Goal: Information Seeking & Learning: Stay updated

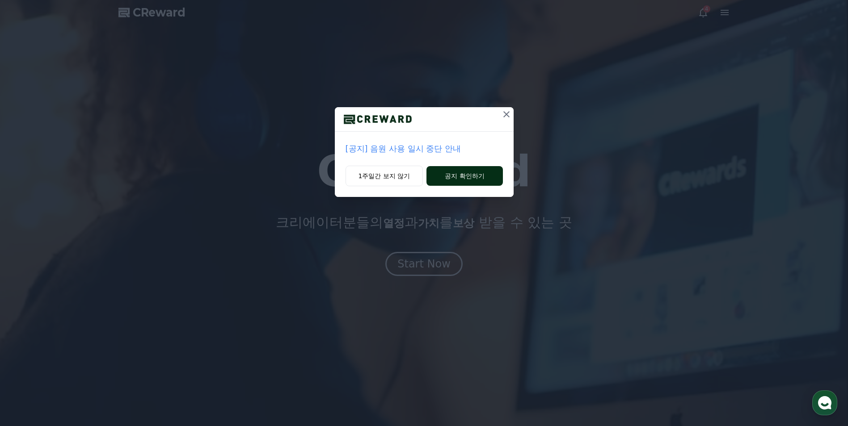
click at [469, 176] on button "공지 확인하기" at bounding box center [464, 176] width 76 height 20
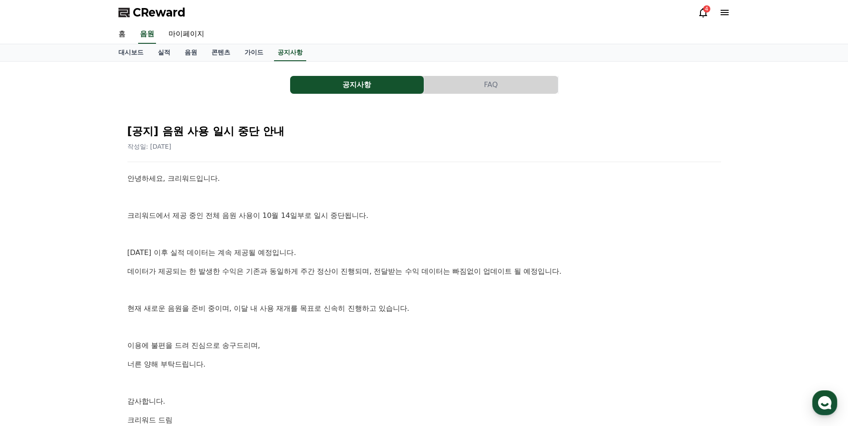
click at [703, 12] on icon at bounding box center [702, 12] width 11 height 11
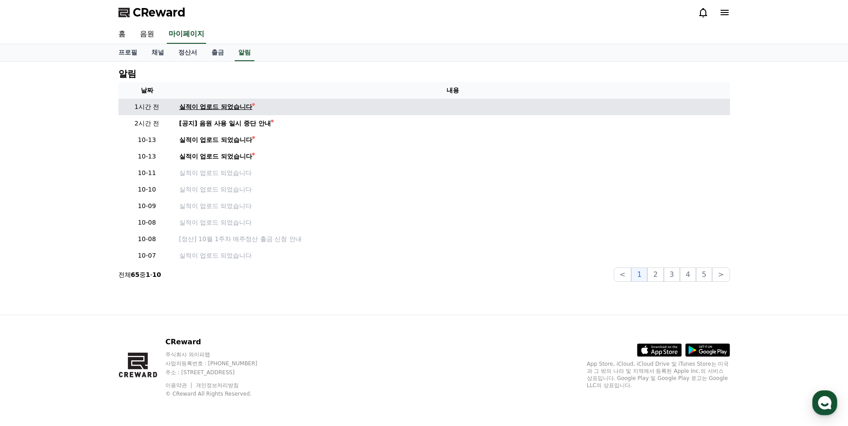
click at [242, 107] on div "실적이 업로드 되었습니다" at bounding box center [215, 106] width 73 height 9
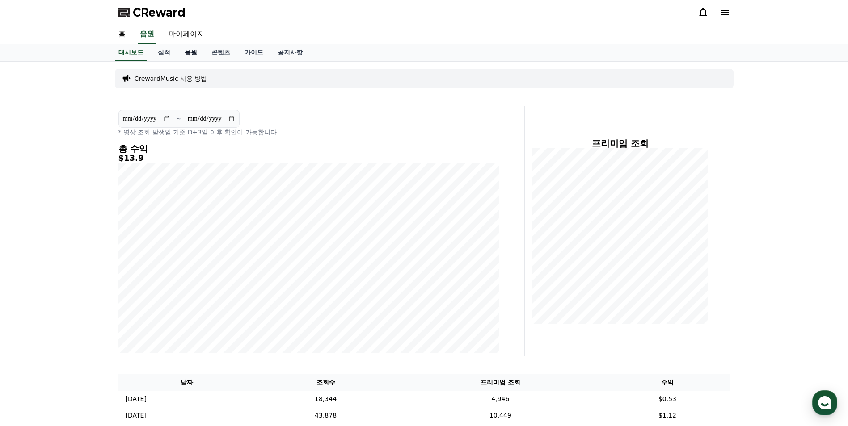
click at [189, 53] on link "음원" at bounding box center [190, 52] width 27 height 17
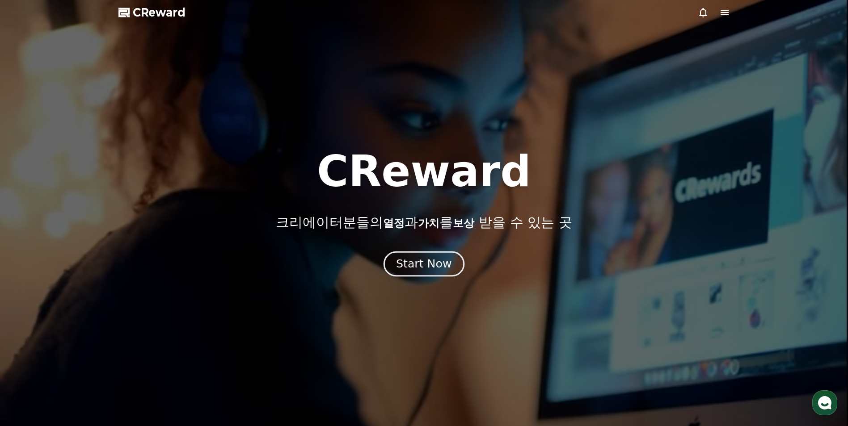
click at [435, 264] on div "Start Now" at bounding box center [423, 263] width 55 height 15
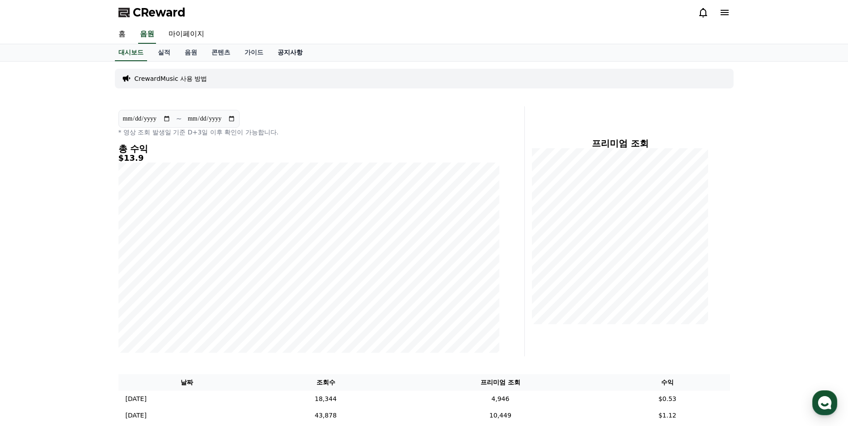
click at [286, 53] on link "공지사항" at bounding box center [289, 52] width 39 height 17
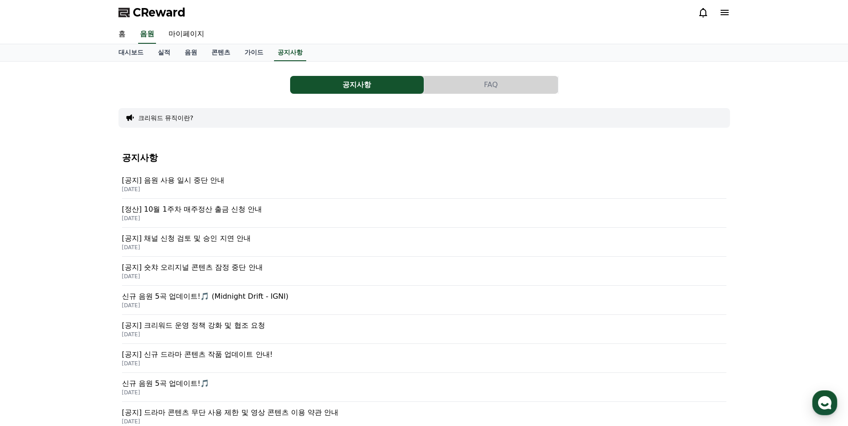
click at [186, 178] on p "[공지] 음원 사용 일시 중단 안내" at bounding box center [424, 180] width 604 height 11
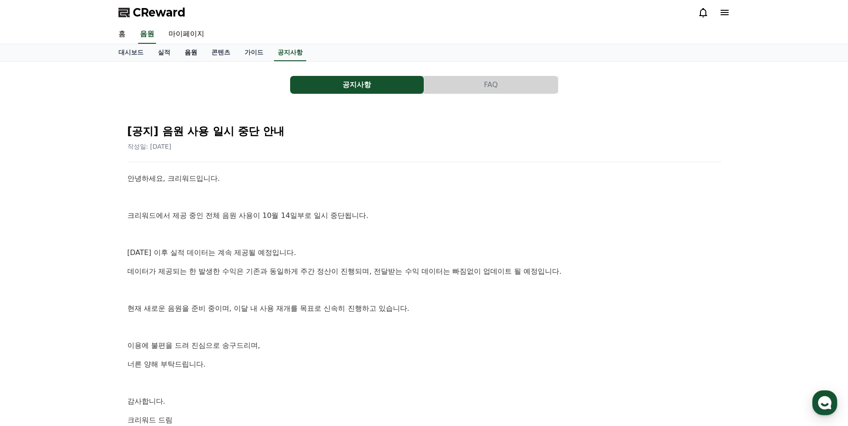
click at [192, 55] on link "음원" at bounding box center [190, 52] width 27 height 17
